Goal: Transaction & Acquisition: Download file/media

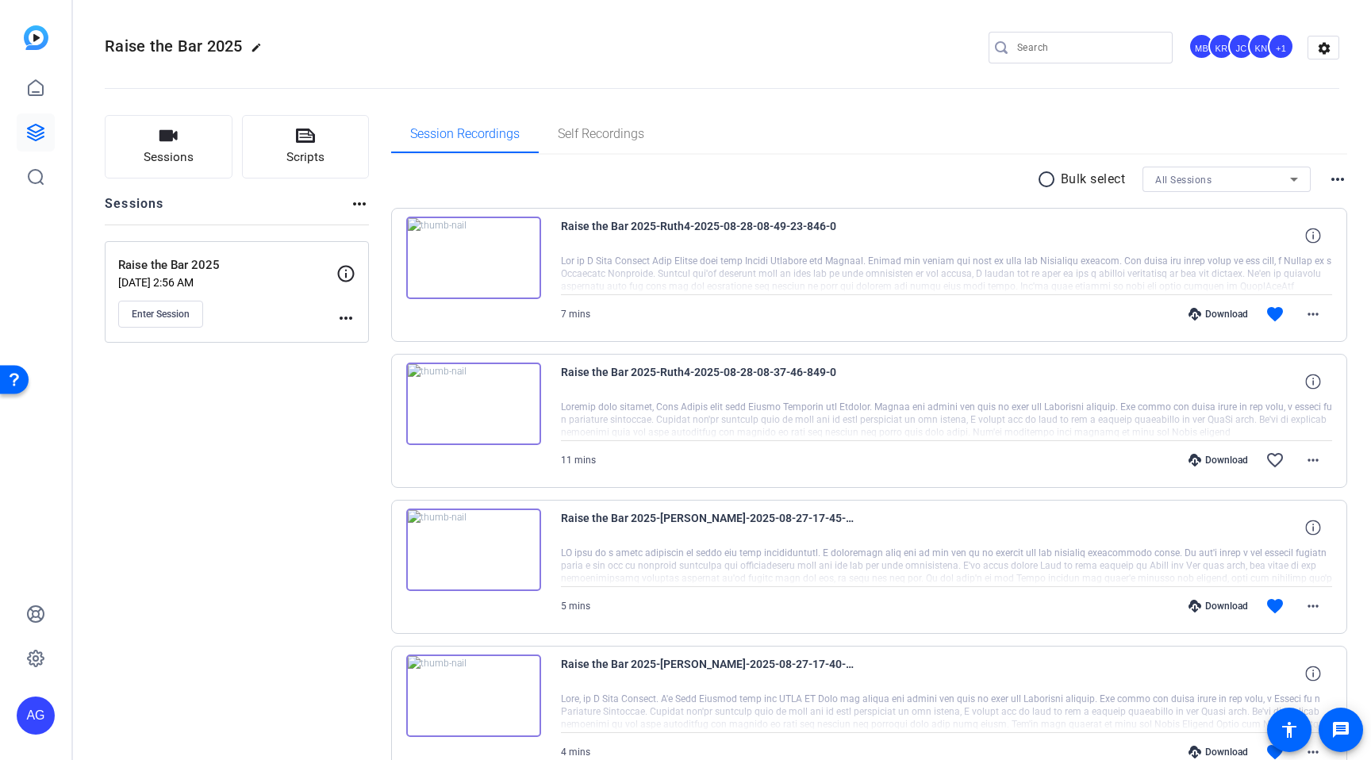
scroll to position [385, 0]
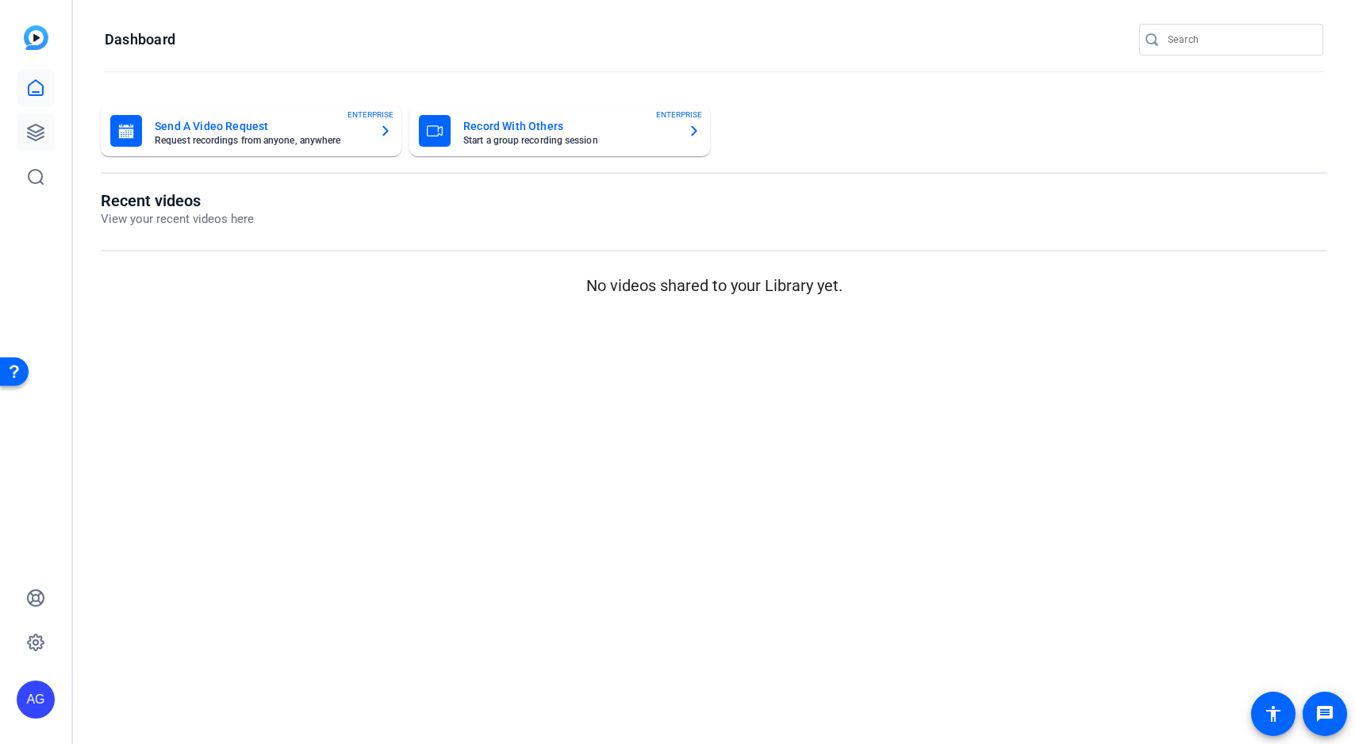
click at [23, 135] on link at bounding box center [36, 132] width 38 height 38
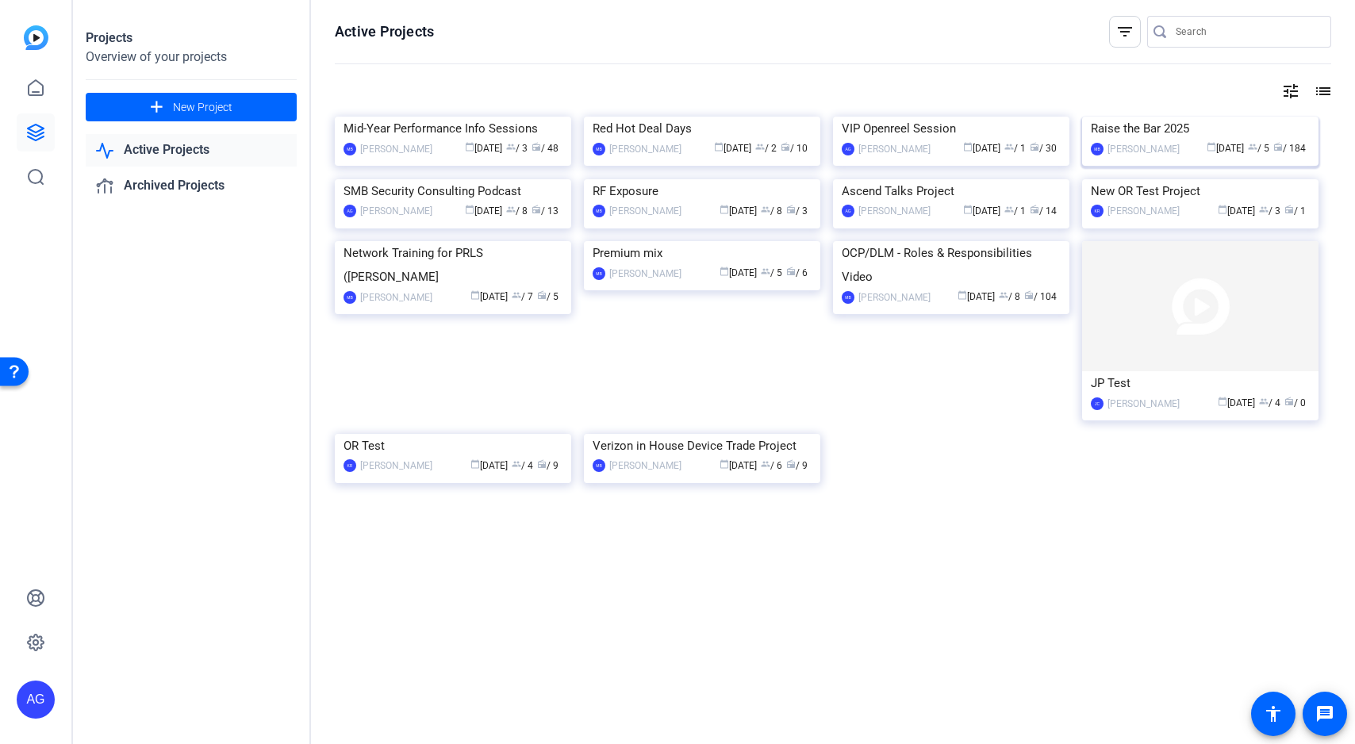
click at [1198, 117] on img at bounding box center [1200, 117] width 236 height 0
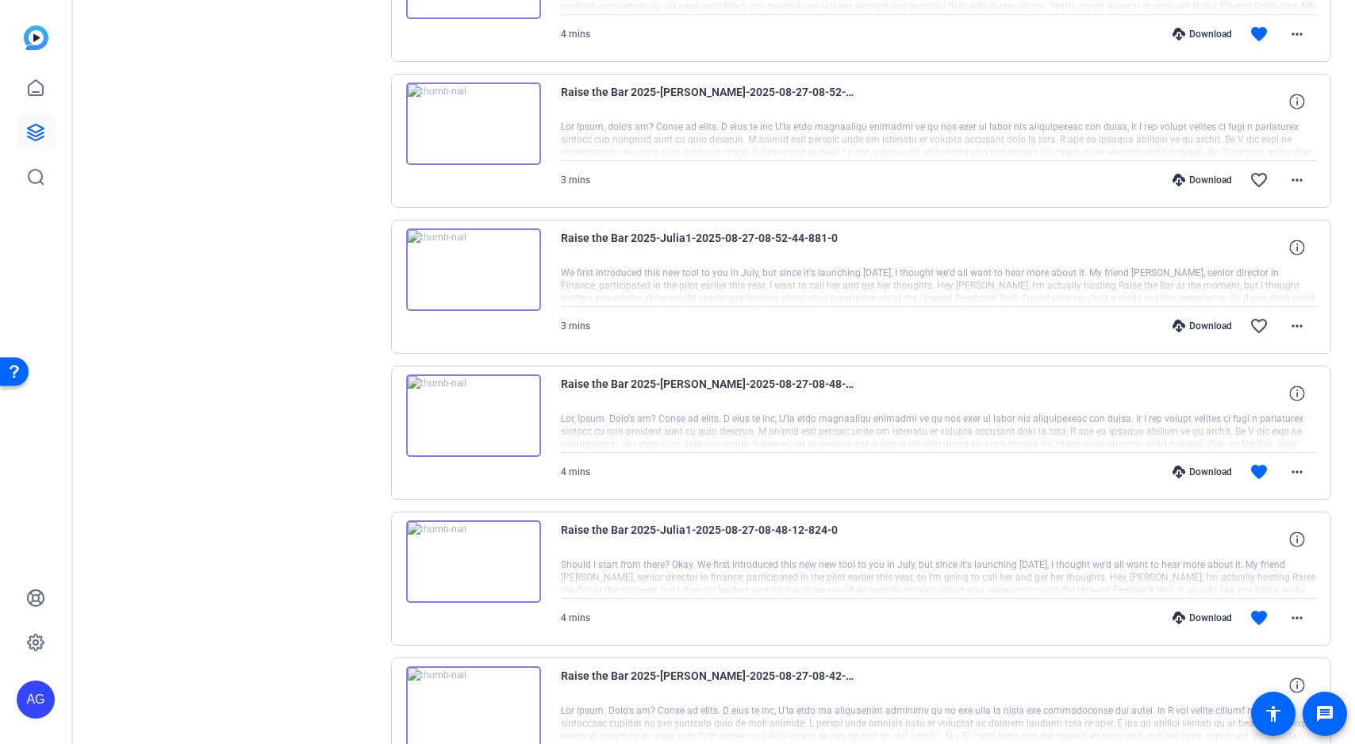
scroll to position [721, 0]
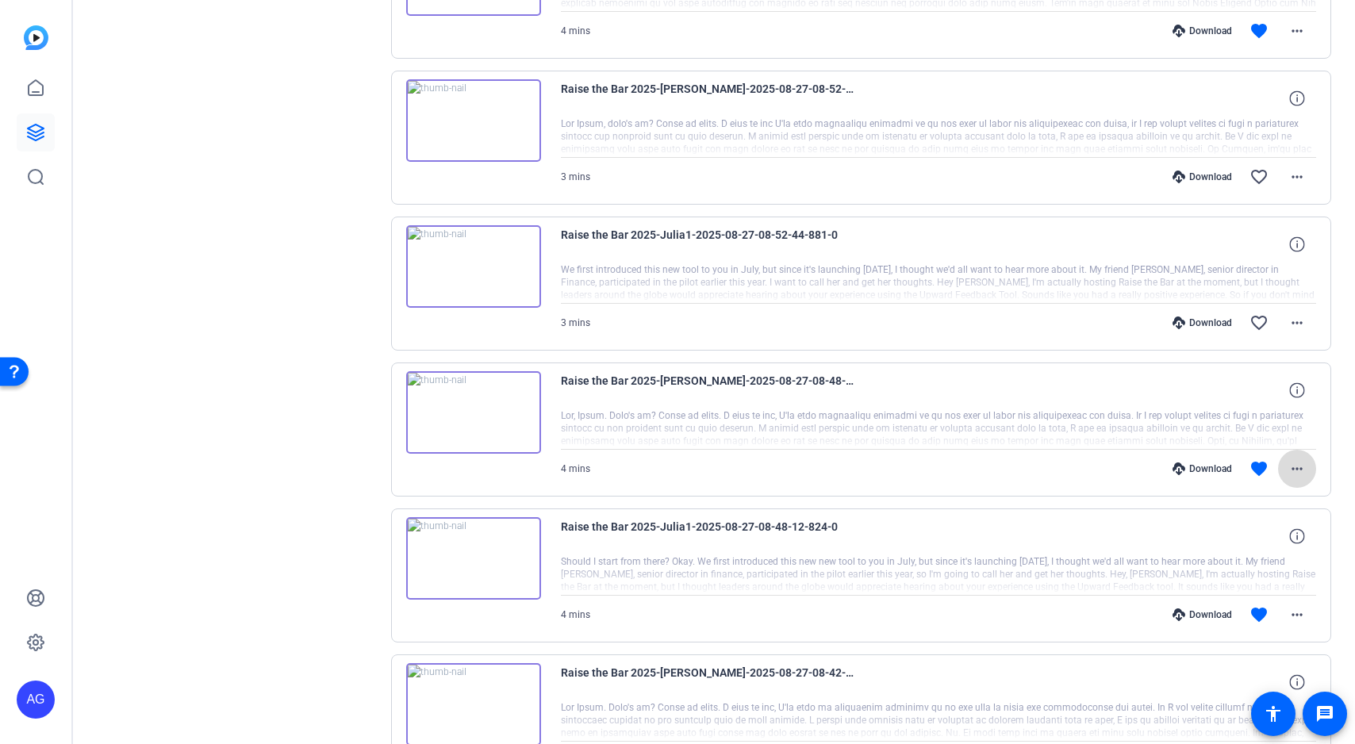
click at [1306, 474] on span at bounding box center [1297, 469] width 38 height 38
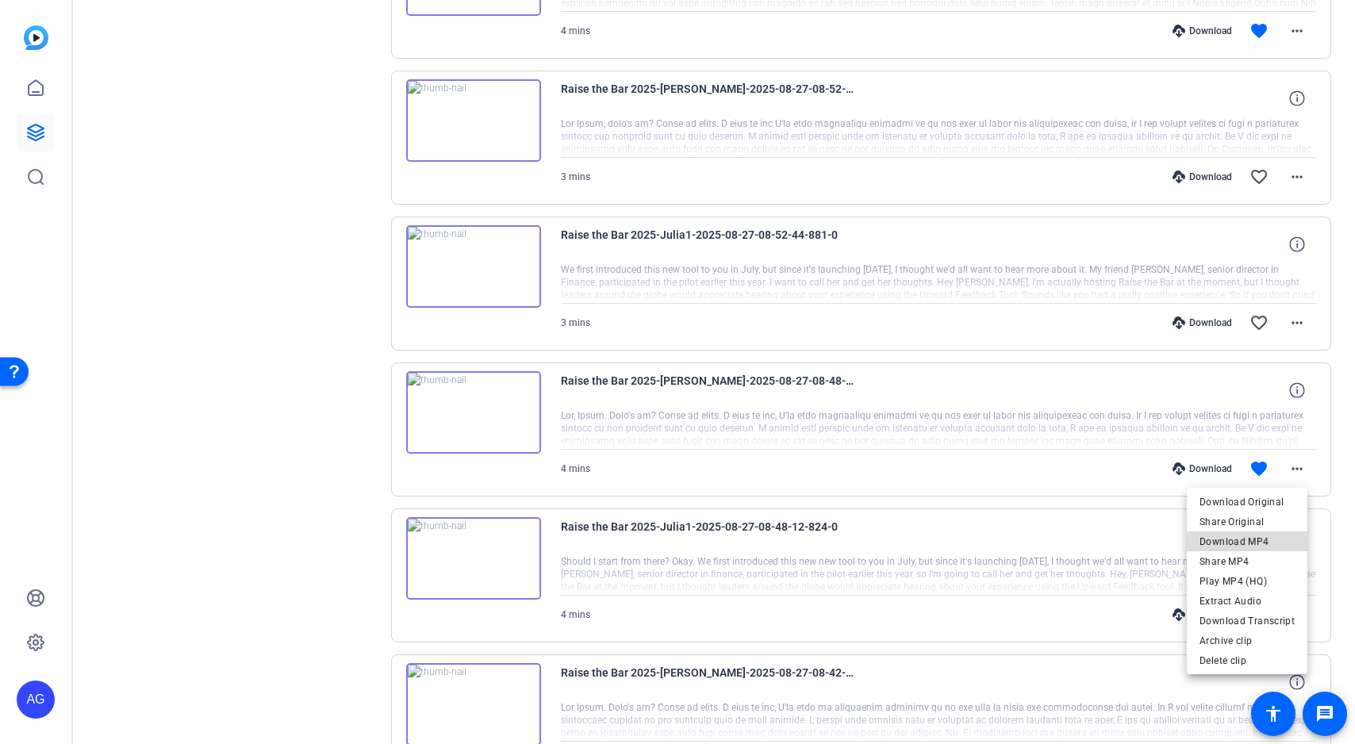
click at [1279, 546] on span "Download MP4" at bounding box center [1246, 541] width 95 height 19
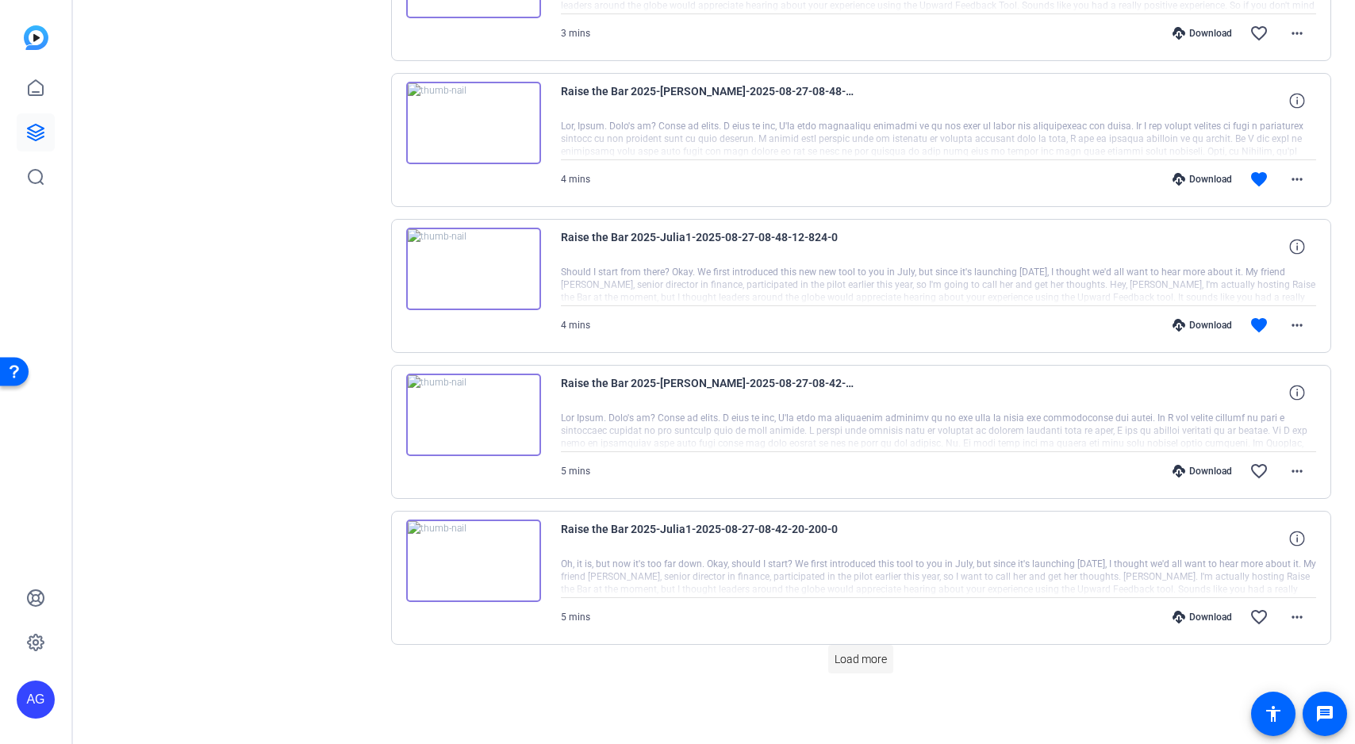
click at [857, 660] on span "Load more" at bounding box center [860, 659] width 52 height 17
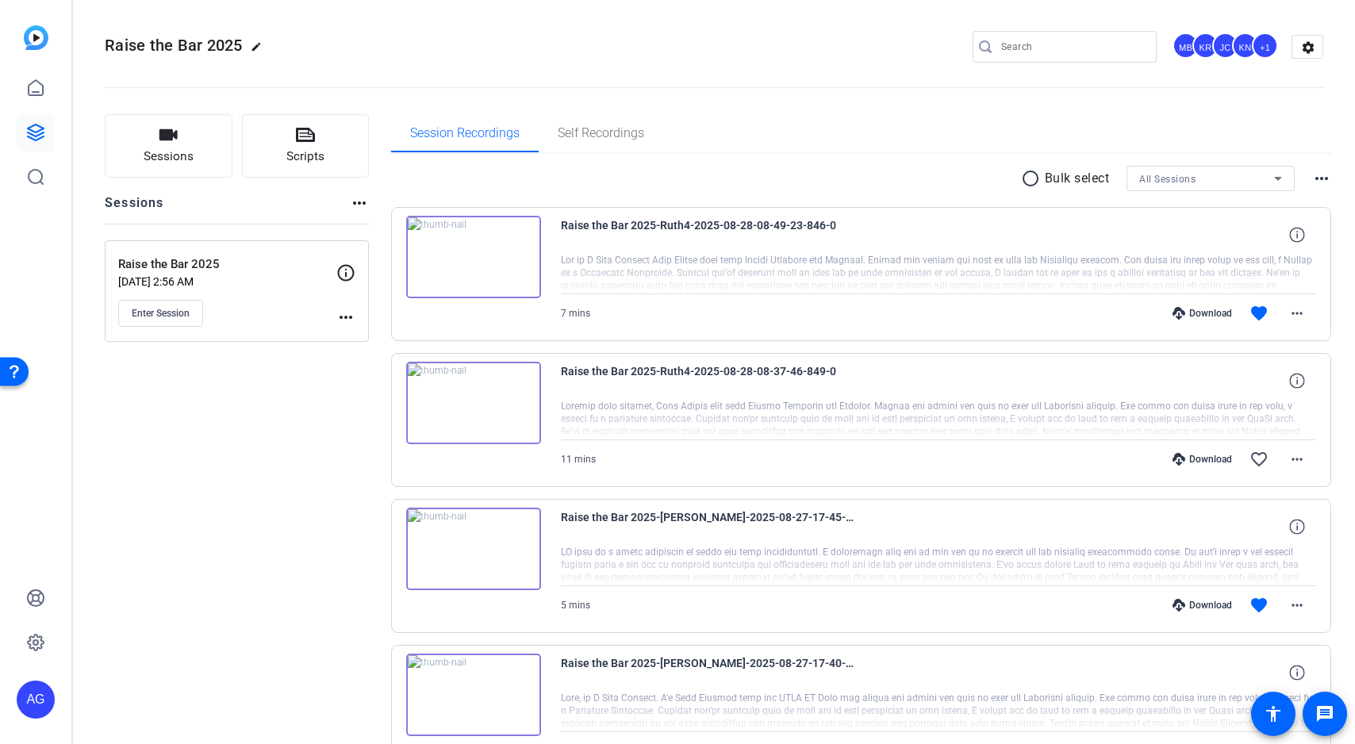
scroll to position [0, 0]
